Goal: Transaction & Acquisition: Purchase product/service

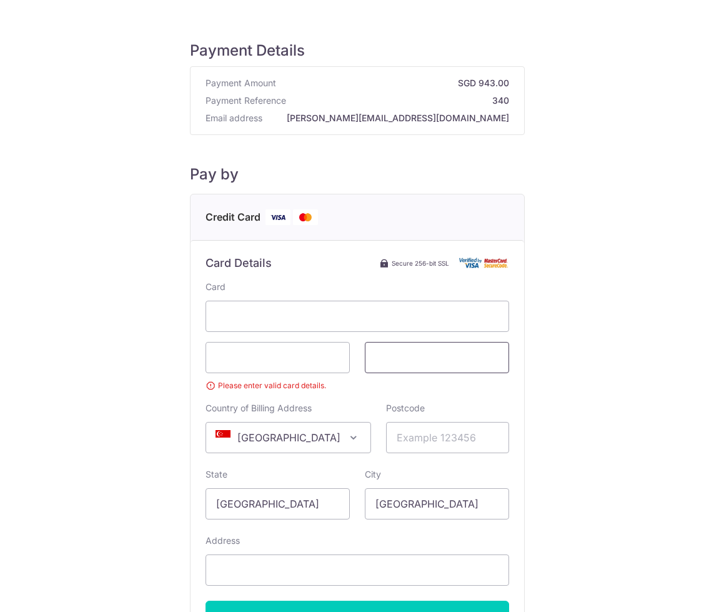
click at [371, 372] on span at bounding box center [437, 357] width 144 height 31
click at [379, 371] on span at bounding box center [437, 357] width 144 height 31
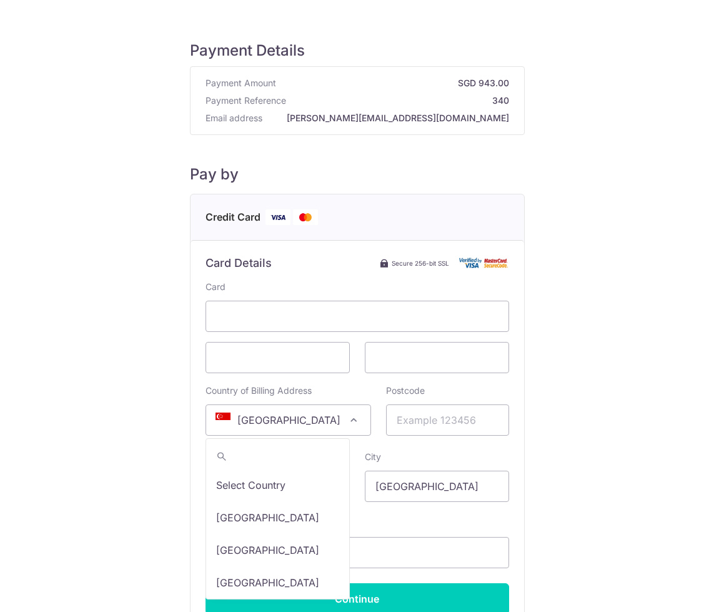
click at [346, 419] on span at bounding box center [353, 419] width 15 height 15
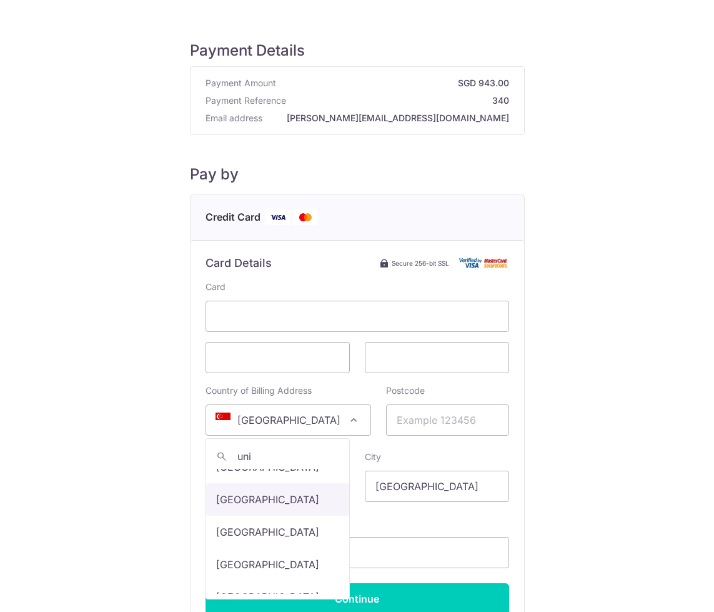
scroll to position [56, 0]
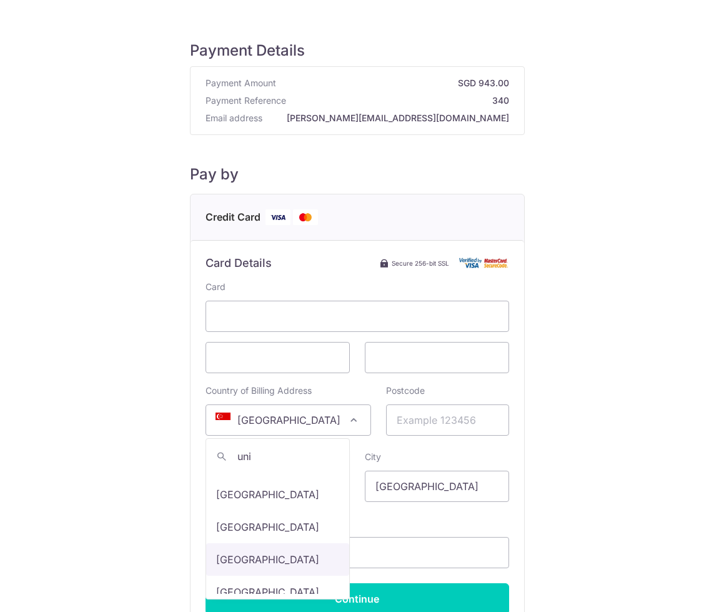
type input "uni"
select select "233"
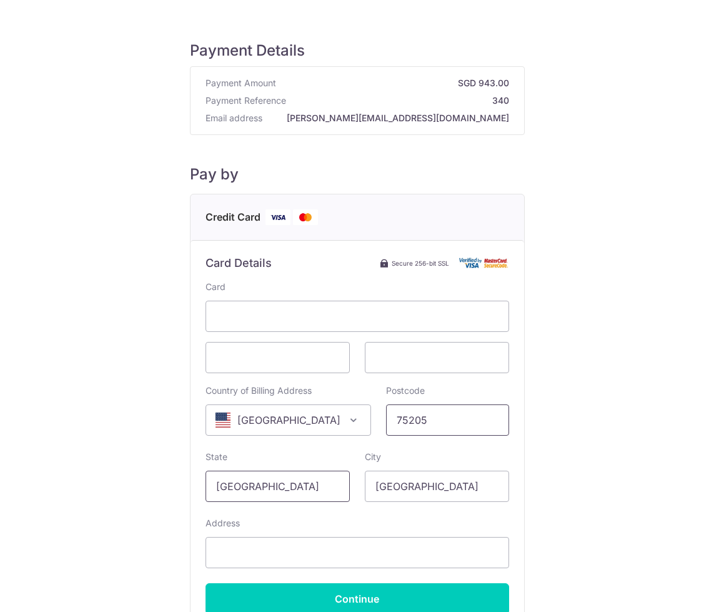
type input "75205"
click at [311, 492] on input "[GEOGRAPHIC_DATA]" at bounding box center [278, 486] width 144 height 31
type input "[US_STATE]"
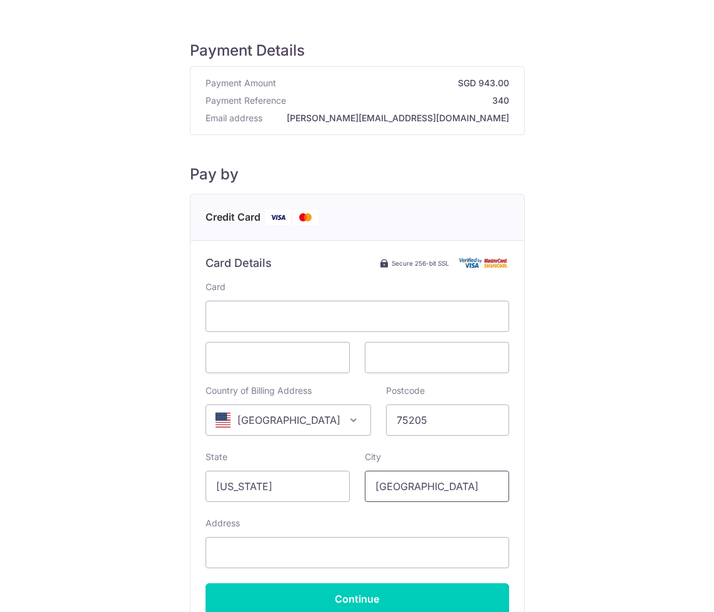
click at [416, 484] on input "[GEOGRAPHIC_DATA]" at bounding box center [437, 486] width 144 height 31
type input "[GEOGRAPHIC_DATA]"
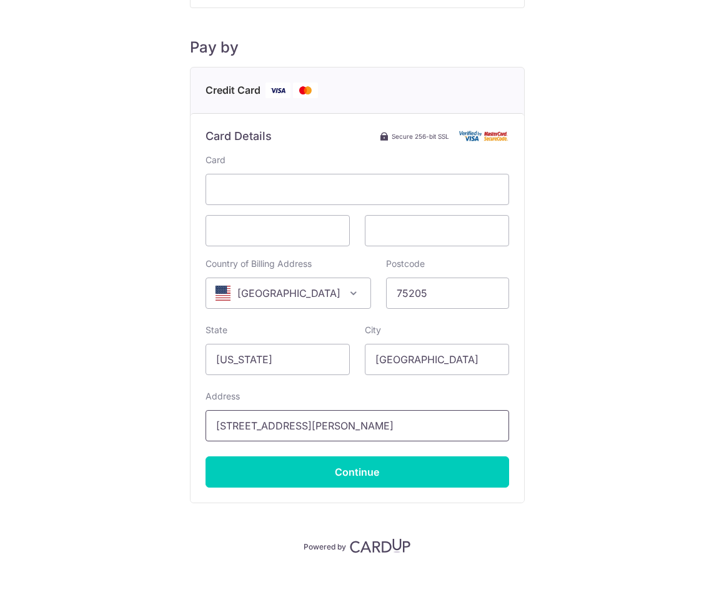
scroll to position [127, 0]
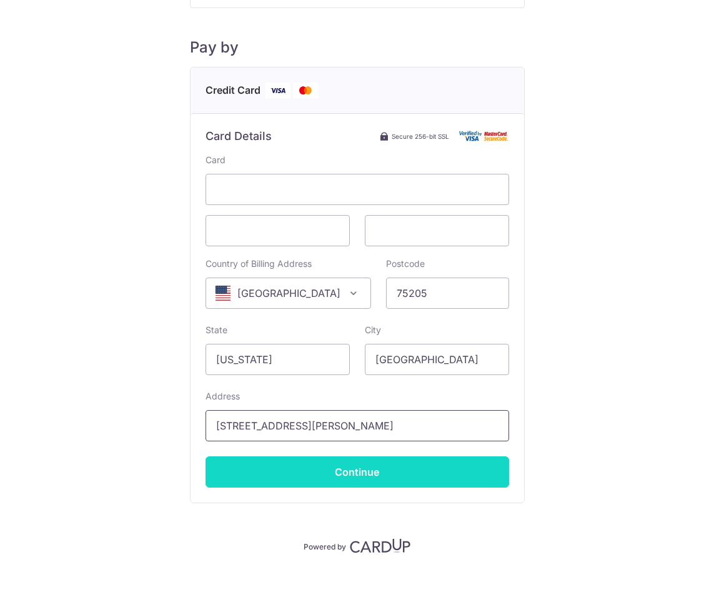
type input "[STREET_ADDRESS][PERSON_NAME]"
click at [339, 472] on input "Continue" at bounding box center [358, 471] width 304 height 31
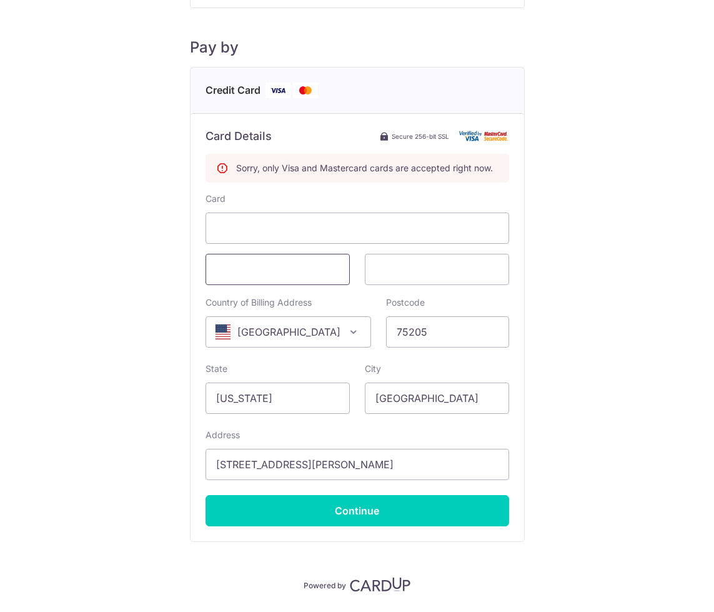
click at [265, 282] on span at bounding box center [278, 269] width 144 height 31
click at [265, 281] on span at bounding box center [278, 269] width 144 height 31
click at [265, 277] on span at bounding box center [278, 269] width 144 height 31
click at [576, 389] on div "Payment Details Payment Amount SGD 943.00 Payment Reference 340 Email address […" at bounding box center [357, 242] width 654 height 699
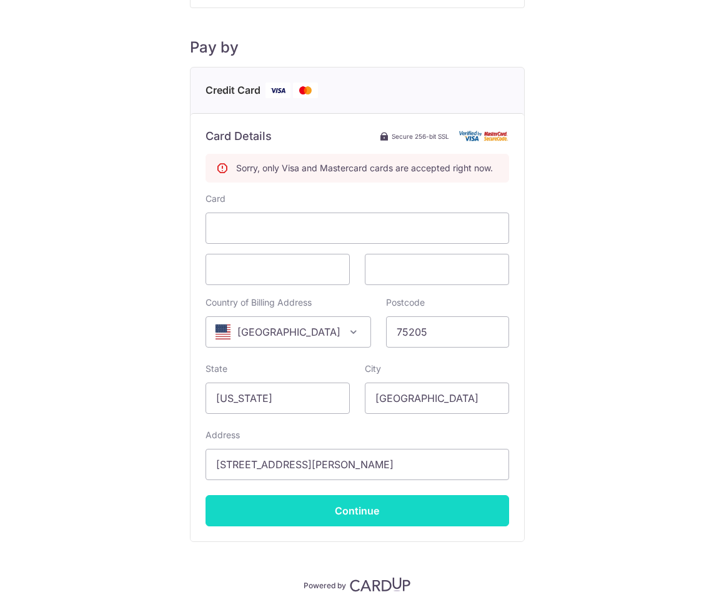
click at [382, 512] on input "Continue" at bounding box center [358, 510] width 304 height 31
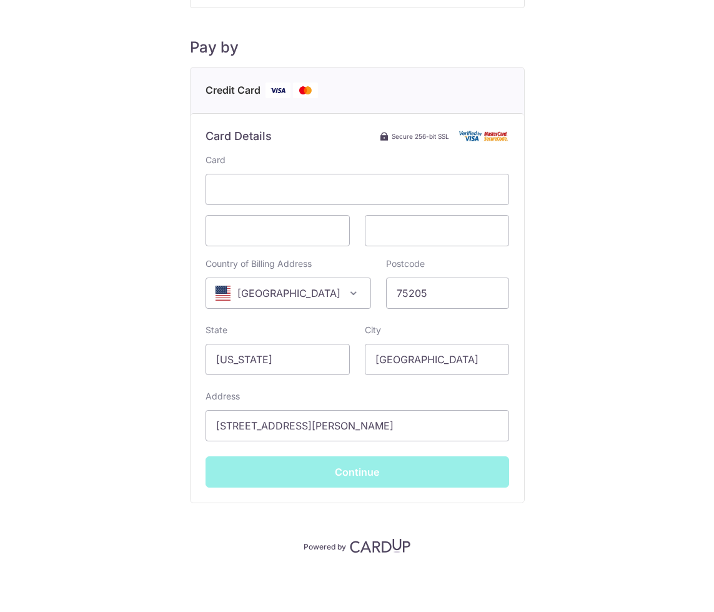
type input "**** 5762"
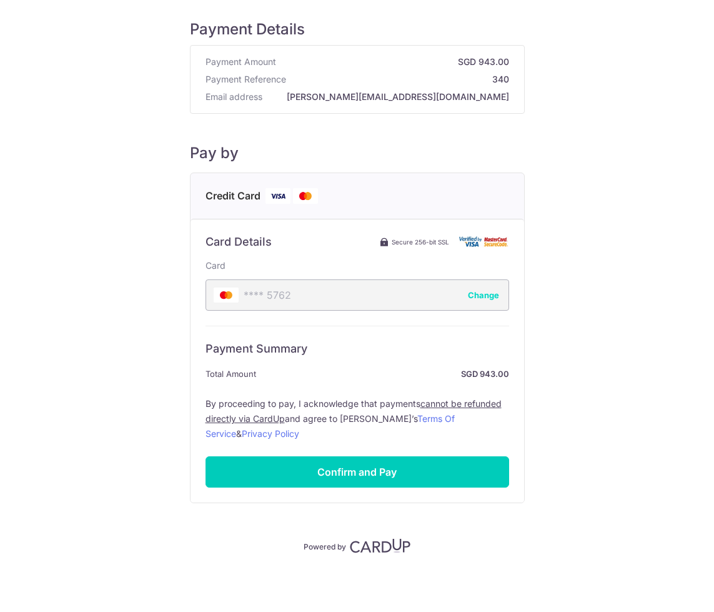
scroll to position [21, 0]
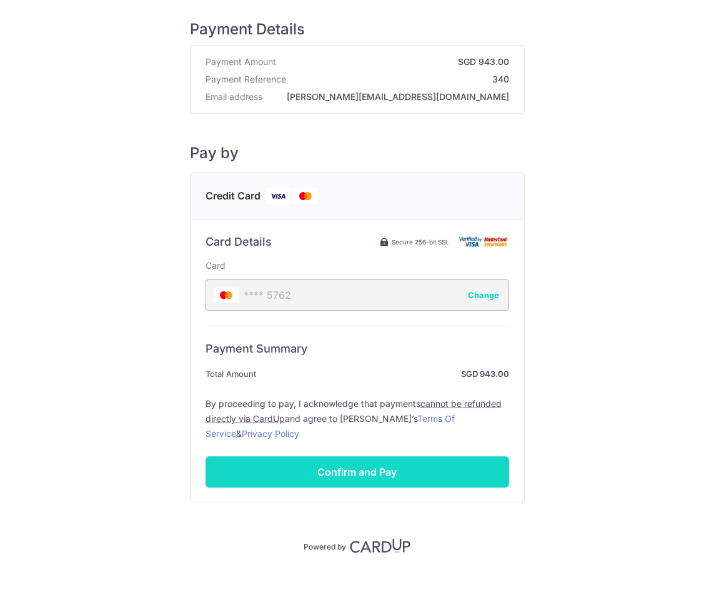
click at [386, 481] on input "Confirm and Pay" at bounding box center [358, 471] width 304 height 31
